Goal: Task Accomplishment & Management: Manage account settings

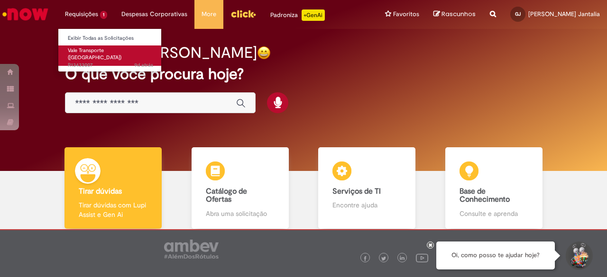
click at [93, 49] on span "Vale Transporte ([GEOGRAPHIC_DATA])" at bounding box center [95, 54] width 54 height 15
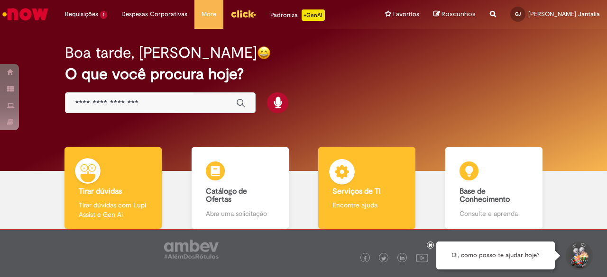
scroll to position [53, 0]
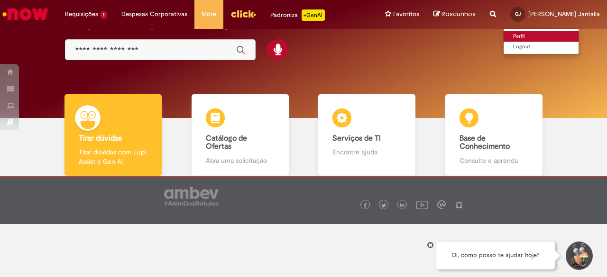
click at [537, 39] on link "Perfil" at bounding box center [540, 36] width 75 height 10
